Goal: Browse casually

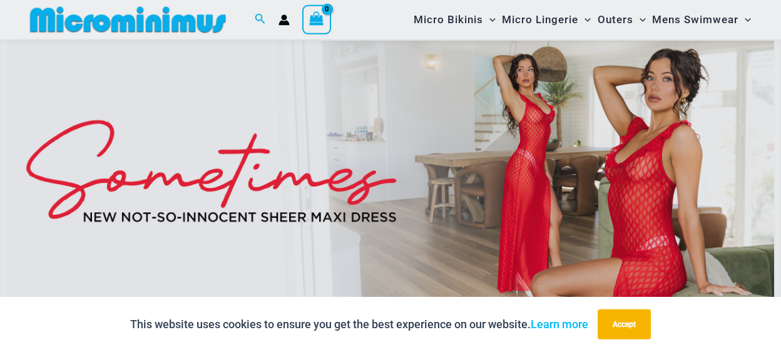
scroll to position [314, 0]
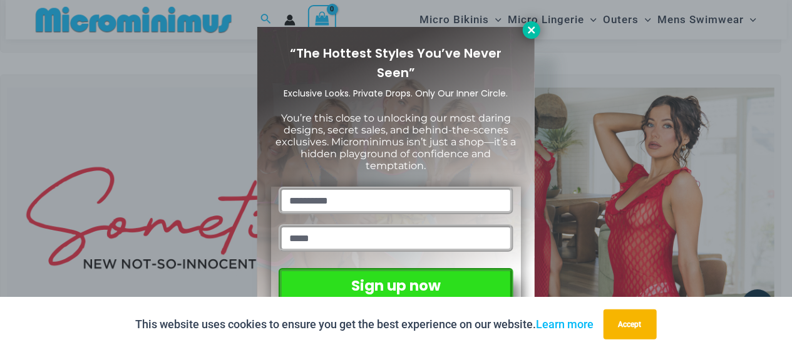
click at [530, 35] on button at bounding box center [532, 30] width 18 height 18
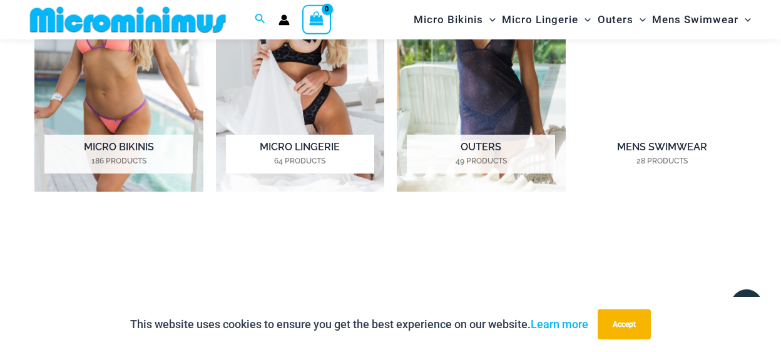
scroll to position [835, 0]
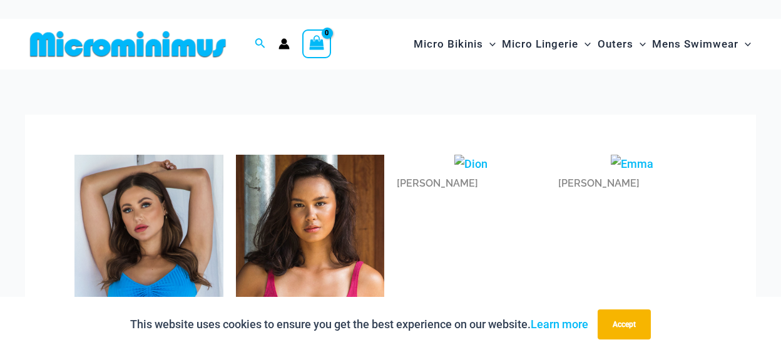
click at [98, 48] on img at bounding box center [128, 44] width 206 height 28
